Goal: Navigation & Orientation: Find specific page/section

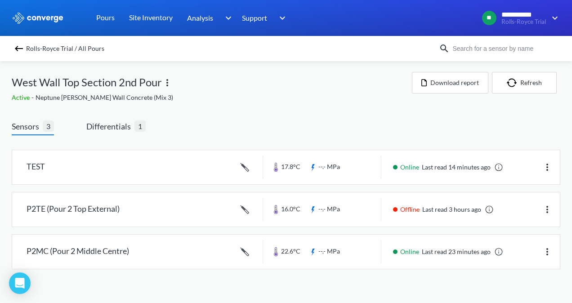
click at [22, 44] on img at bounding box center [18, 48] width 11 height 11
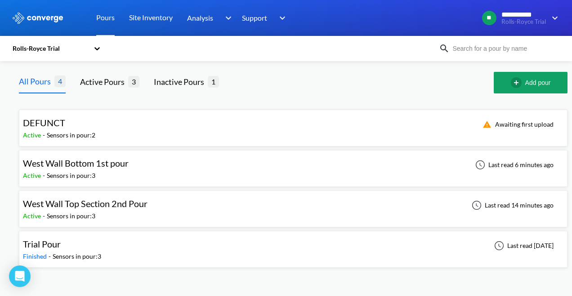
click at [95, 166] on span "West Wall Bottom 1st pour" at bounding box center [76, 163] width 106 height 11
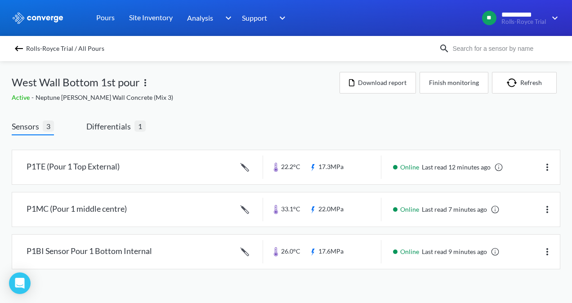
click at [303, 206] on link at bounding box center [286, 209] width 548 height 34
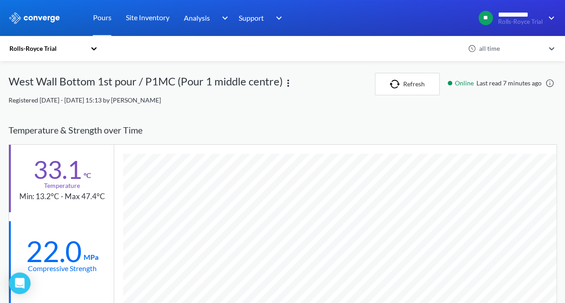
scroll to position [45, 0]
